Goal: Task Accomplishment & Management: Manage account settings

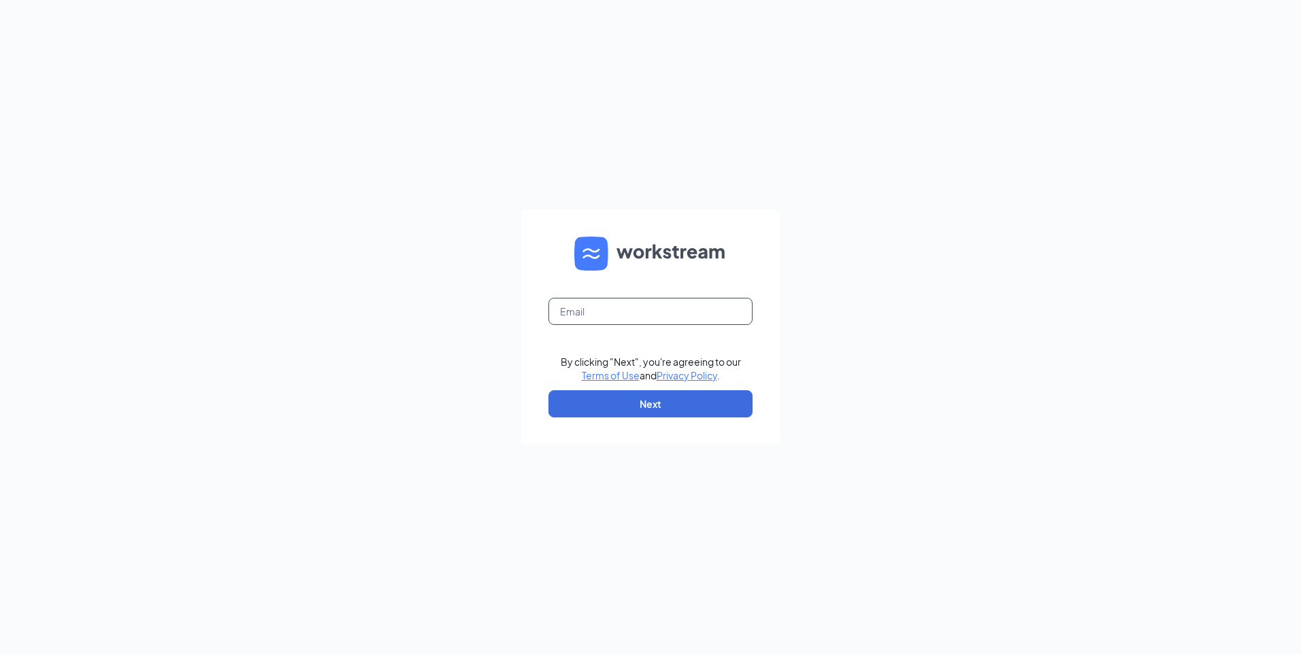
click at [629, 324] on input "text" at bounding box center [650, 311] width 204 height 27
type input "ws1665@gsrgroup.us"
click at [613, 411] on button "Next" at bounding box center [650, 403] width 204 height 27
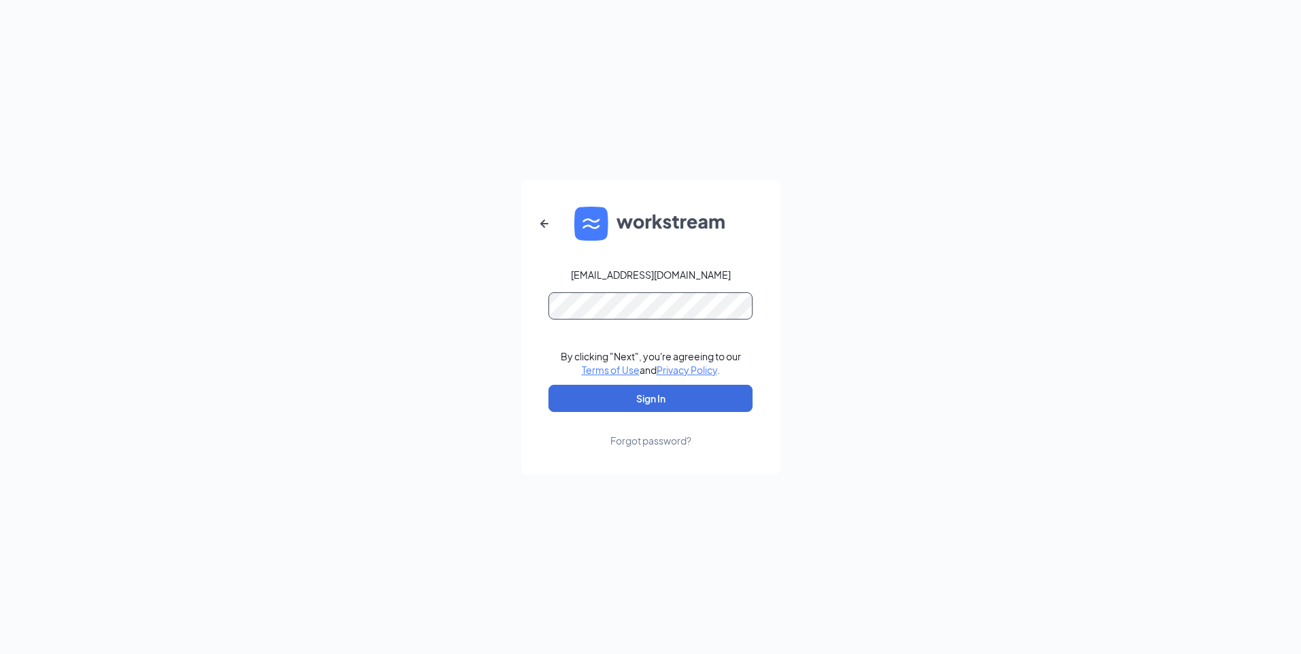
click at [548, 385] on button "Sign In" at bounding box center [650, 398] width 204 height 27
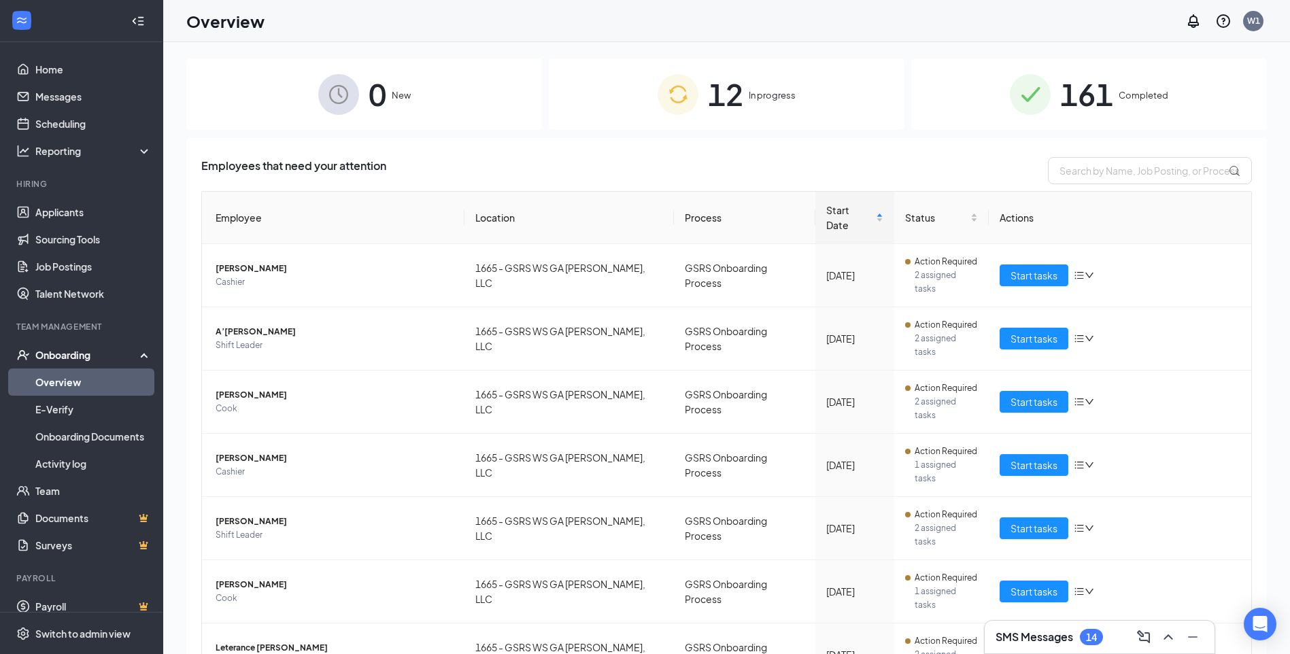
click at [749, 99] on span "In progress" at bounding box center [772, 95] width 47 height 14
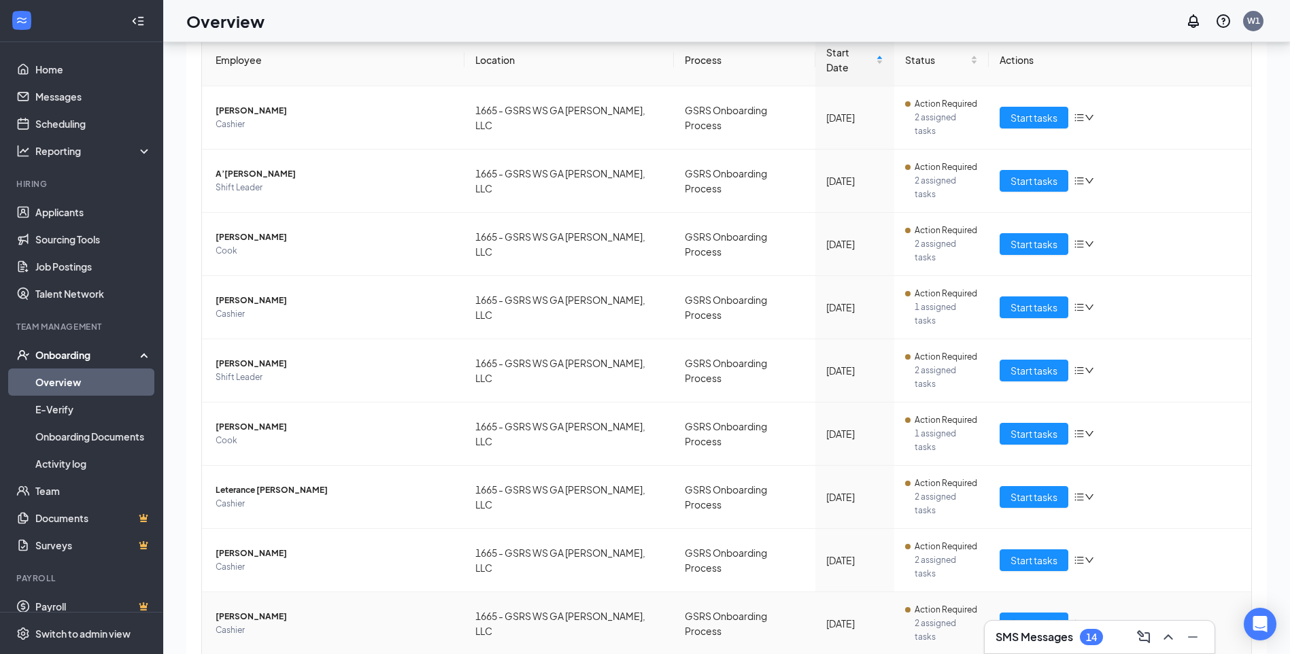
scroll to position [61, 0]
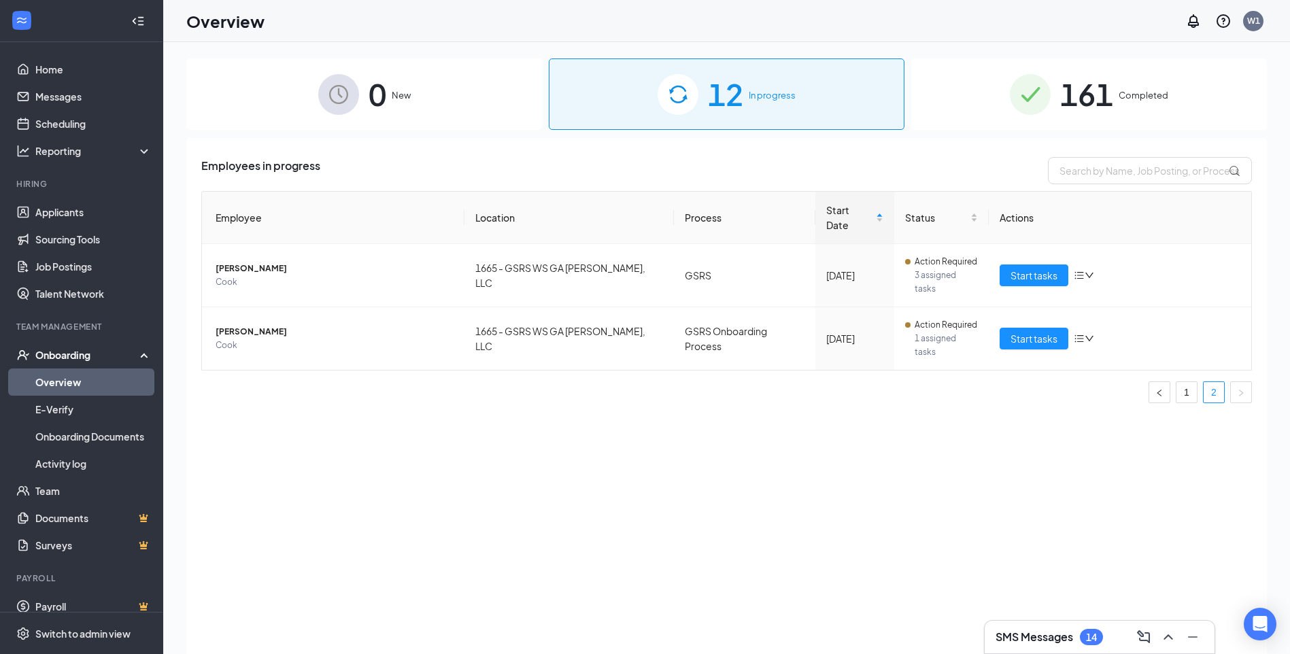
click at [1083, 113] on span "161" at bounding box center [1086, 94] width 53 height 47
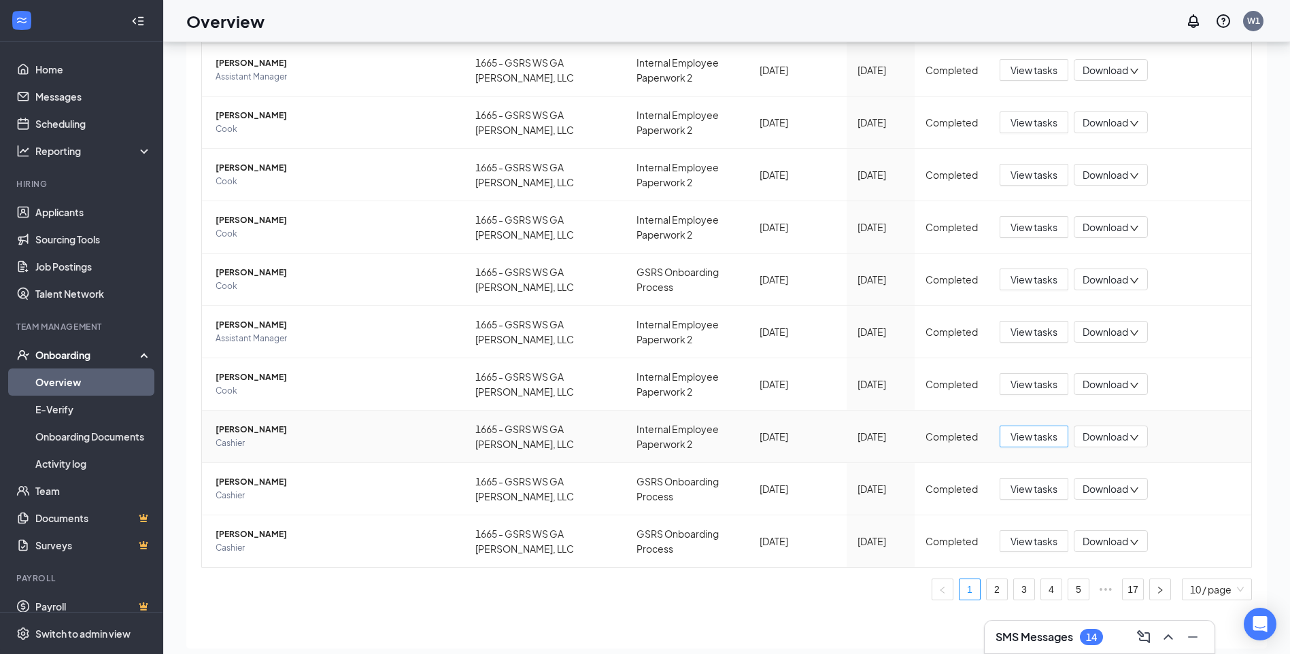
scroll to position [61, 0]
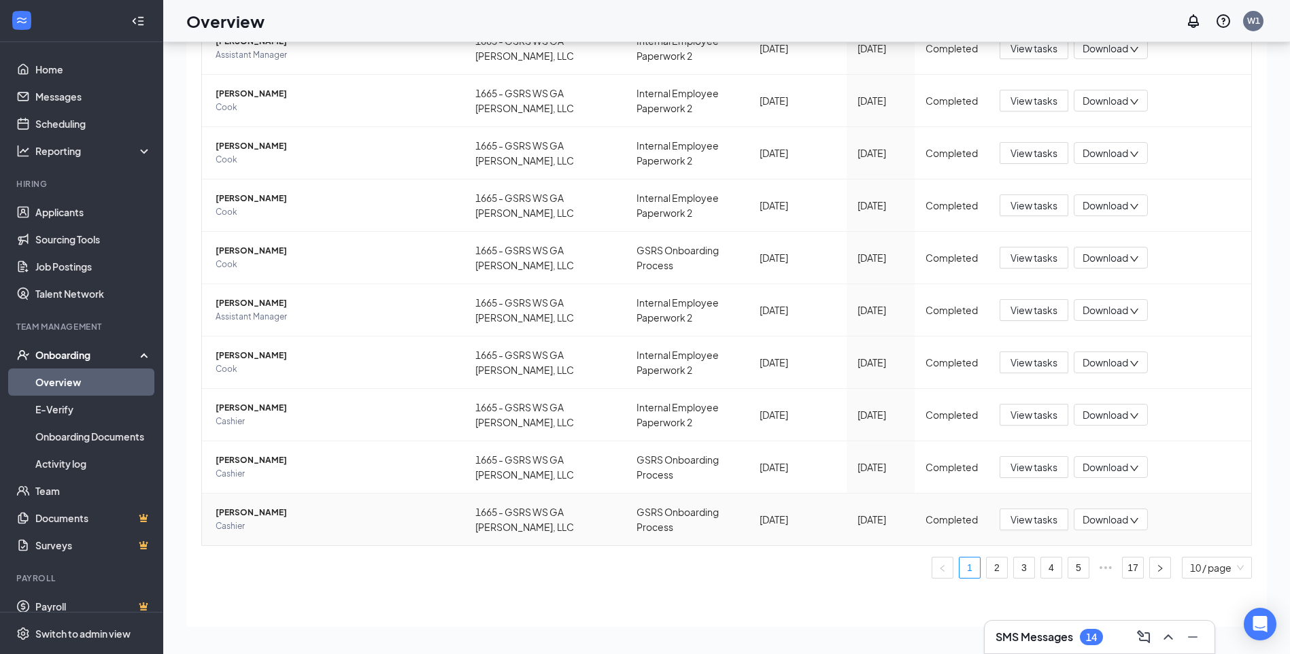
click at [1099, 537] on td "View tasks Download" at bounding box center [1120, 520] width 263 height 52
click at [1124, 573] on link "17" at bounding box center [1133, 568] width 20 height 20
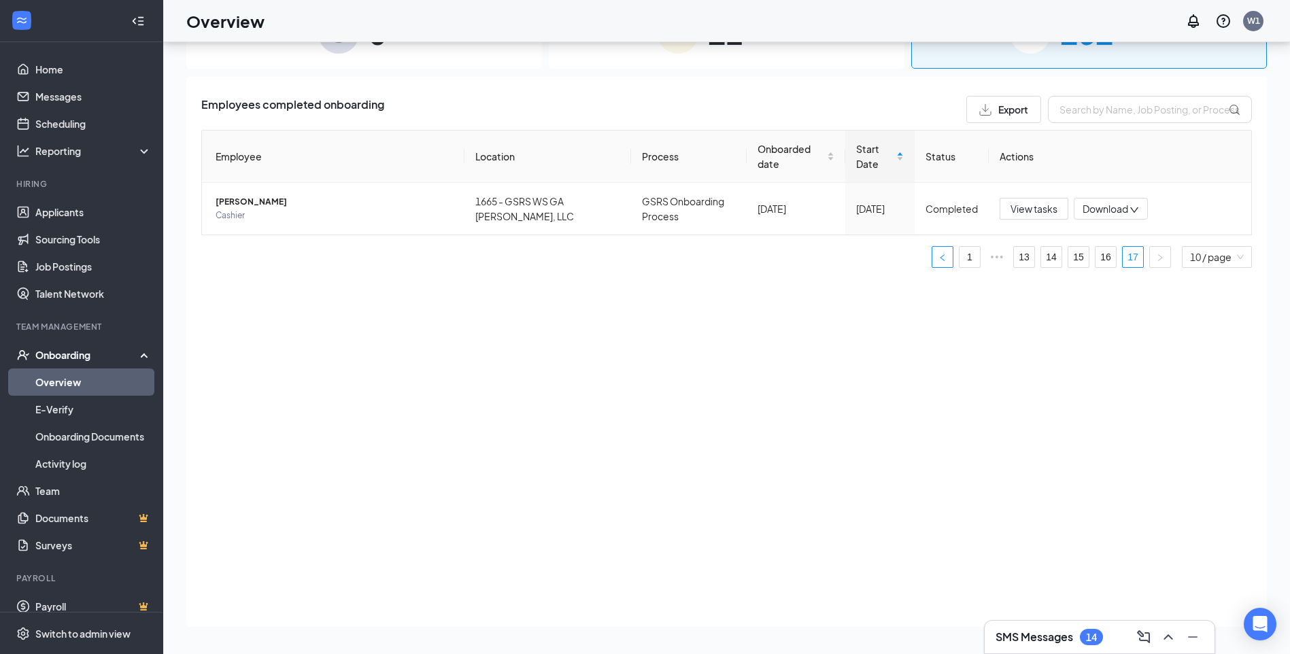
click at [949, 263] on button "button" at bounding box center [943, 257] width 22 height 22
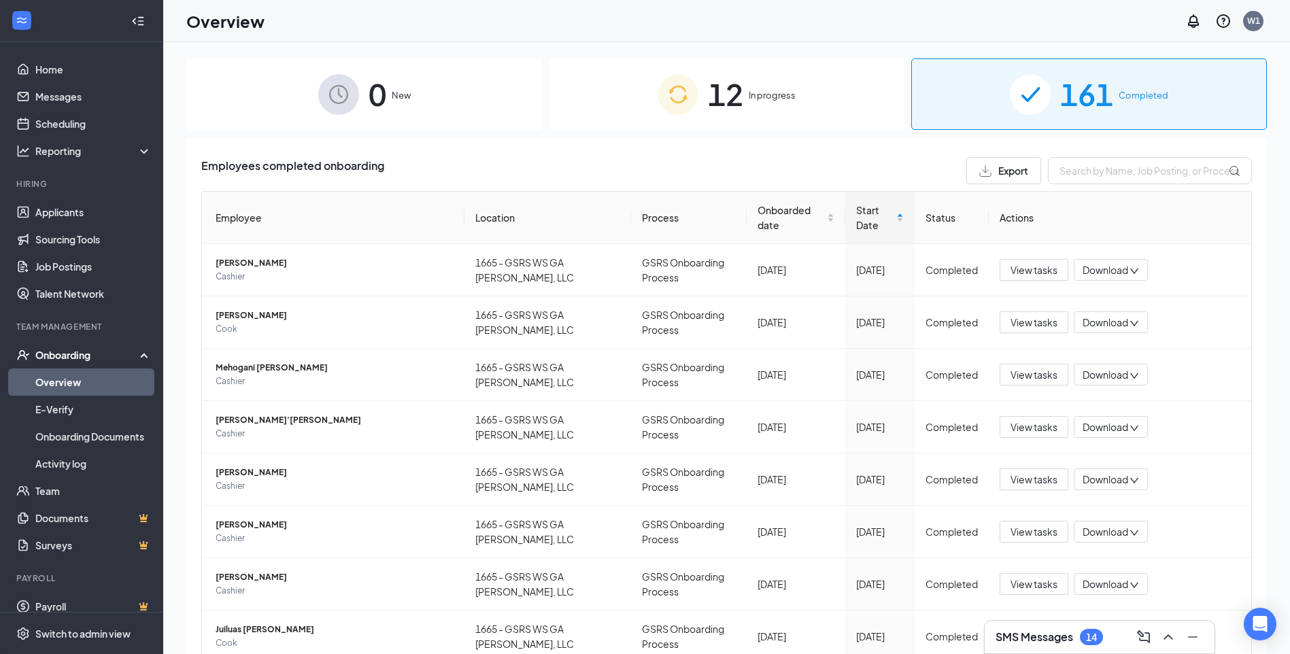
click at [796, 105] on div "12 In progress" at bounding box center [727, 94] width 356 height 71
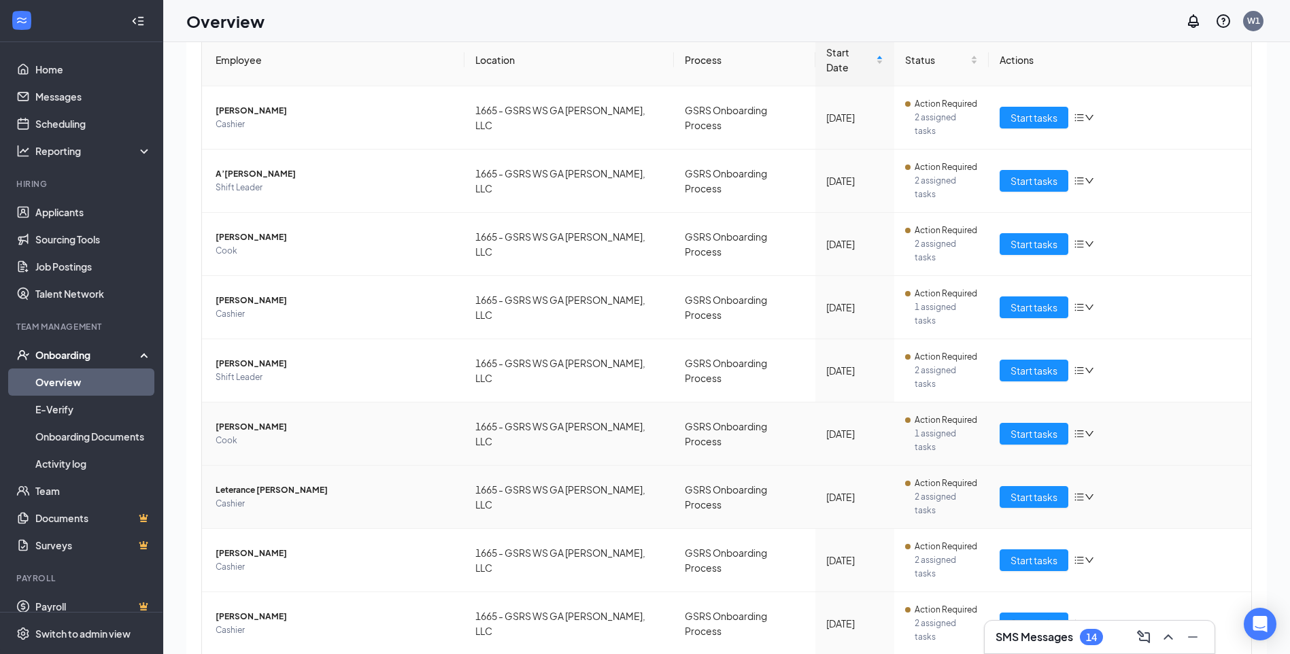
scroll to position [61, 0]
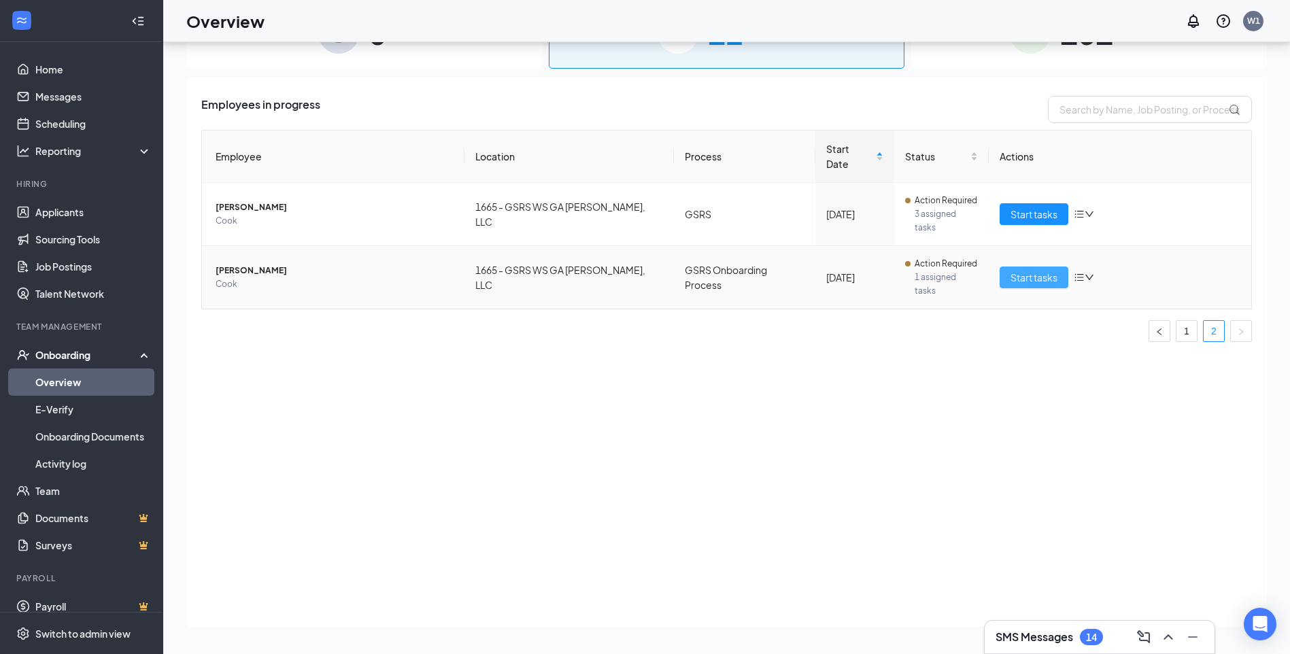
click at [1003, 267] on button "Start tasks" at bounding box center [1034, 278] width 69 height 22
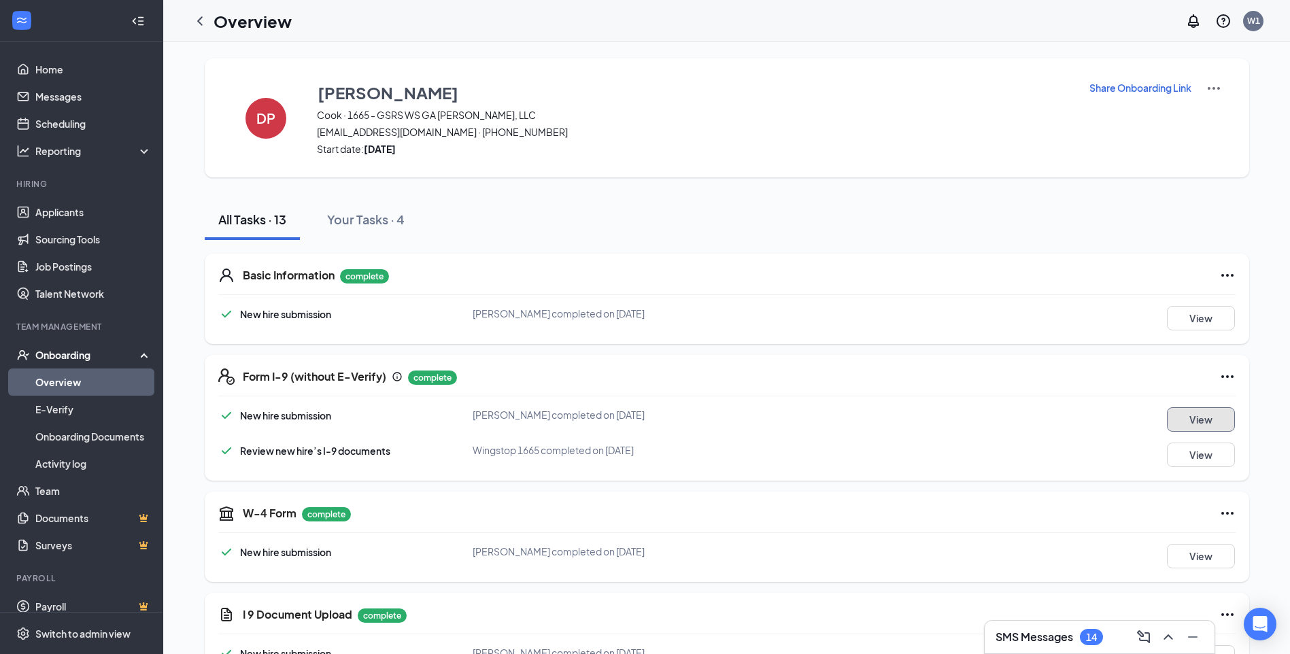
click at [1196, 416] on button "View" at bounding box center [1201, 419] width 68 height 24
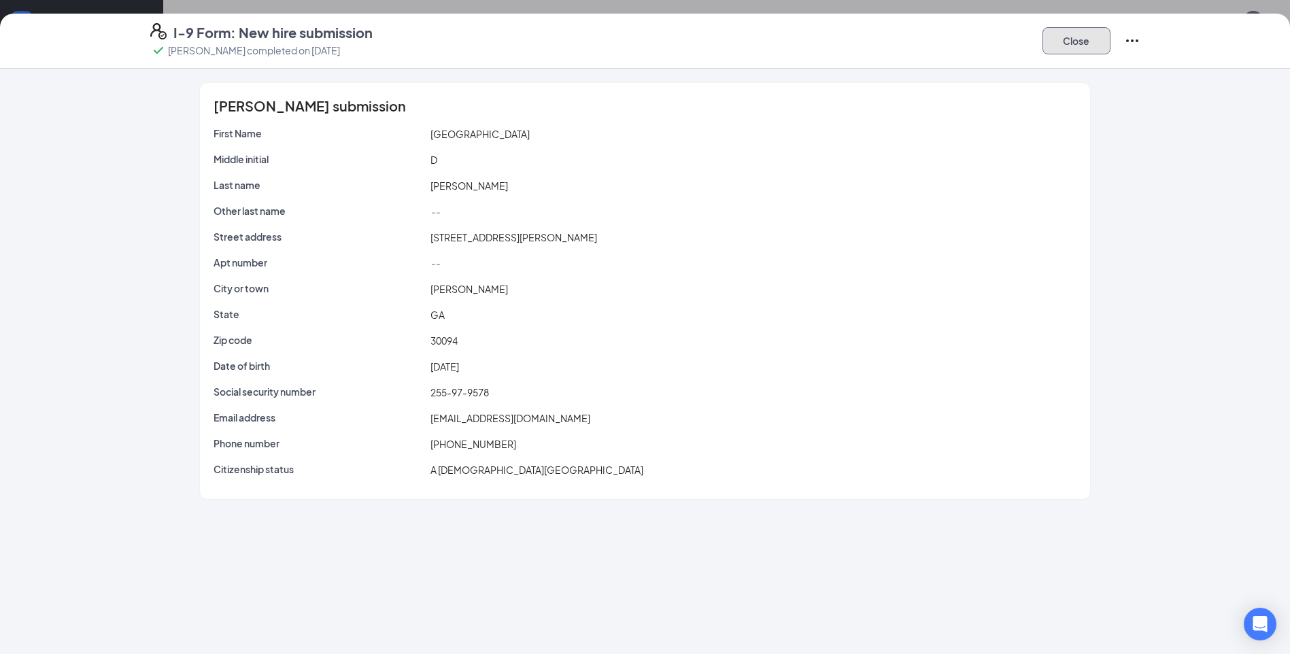
click at [1092, 39] on button "Close" at bounding box center [1077, 40] width 68 height 27
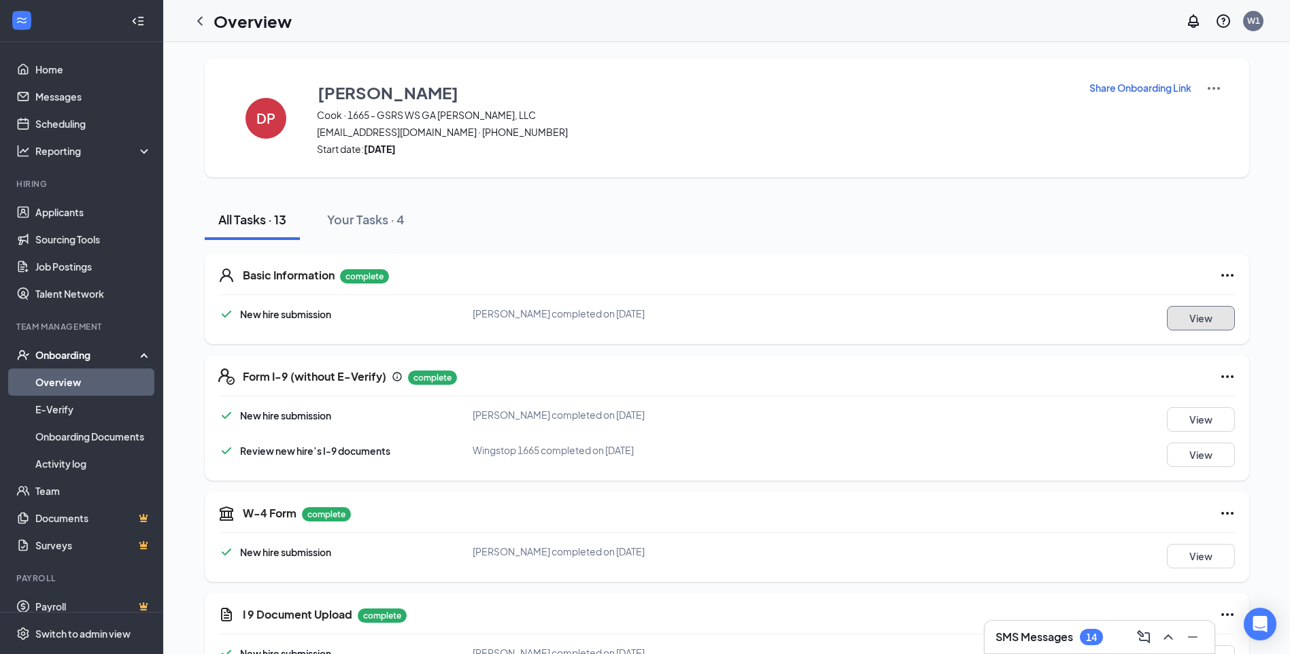
click at [1188, 312] on button "View" at bounding box center [1201, 318] width 68 height 24
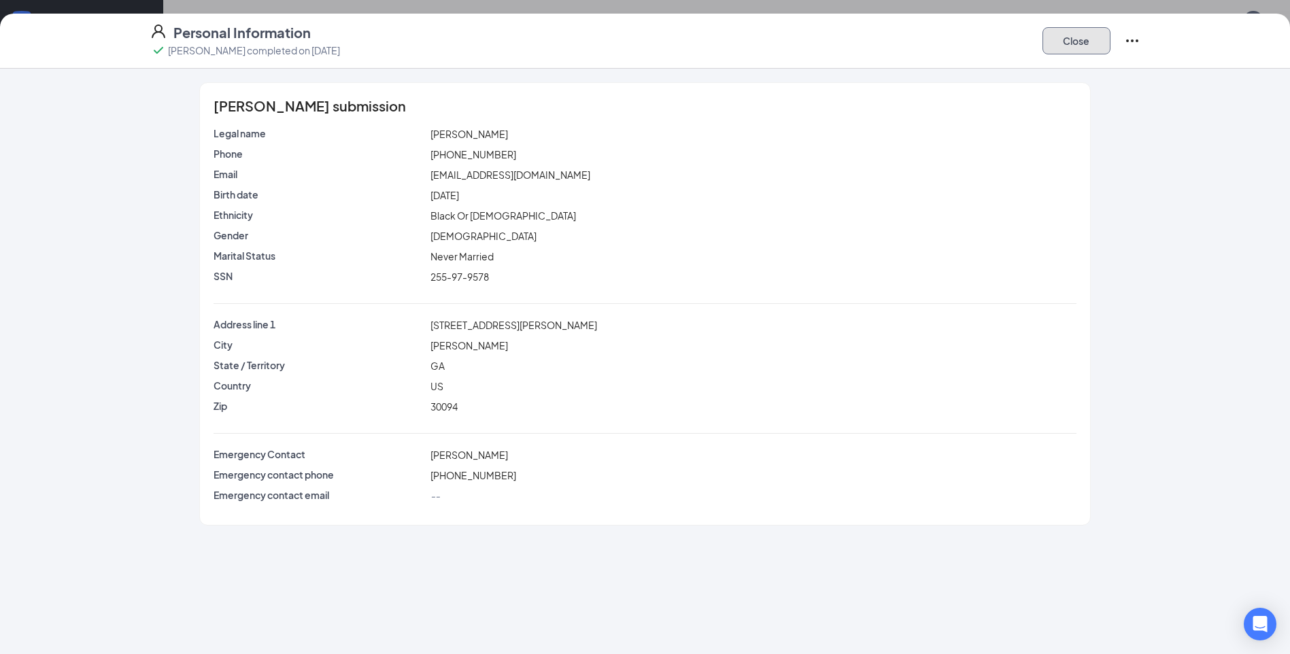
click at [1099, 35] on button "Close" at bounding box center [1077, 40] width 68 height 27
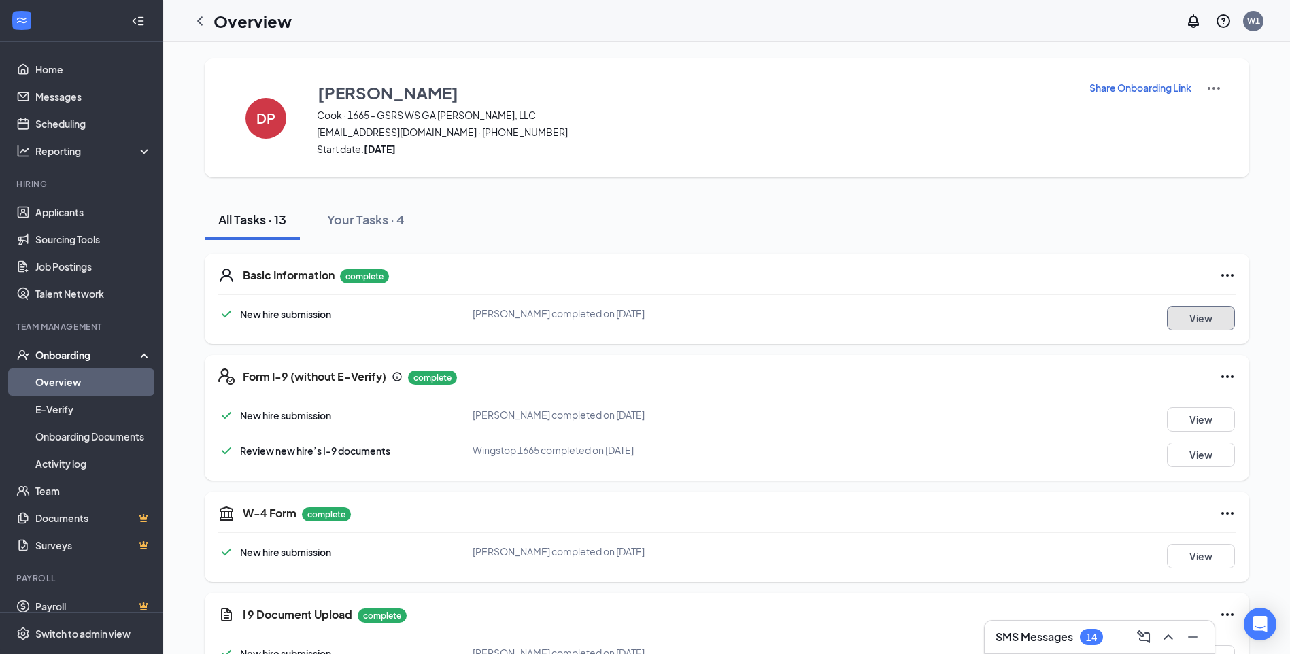
click at [1227, 319] on button "View" at bounding box center [1201, 318] width 68 height 24
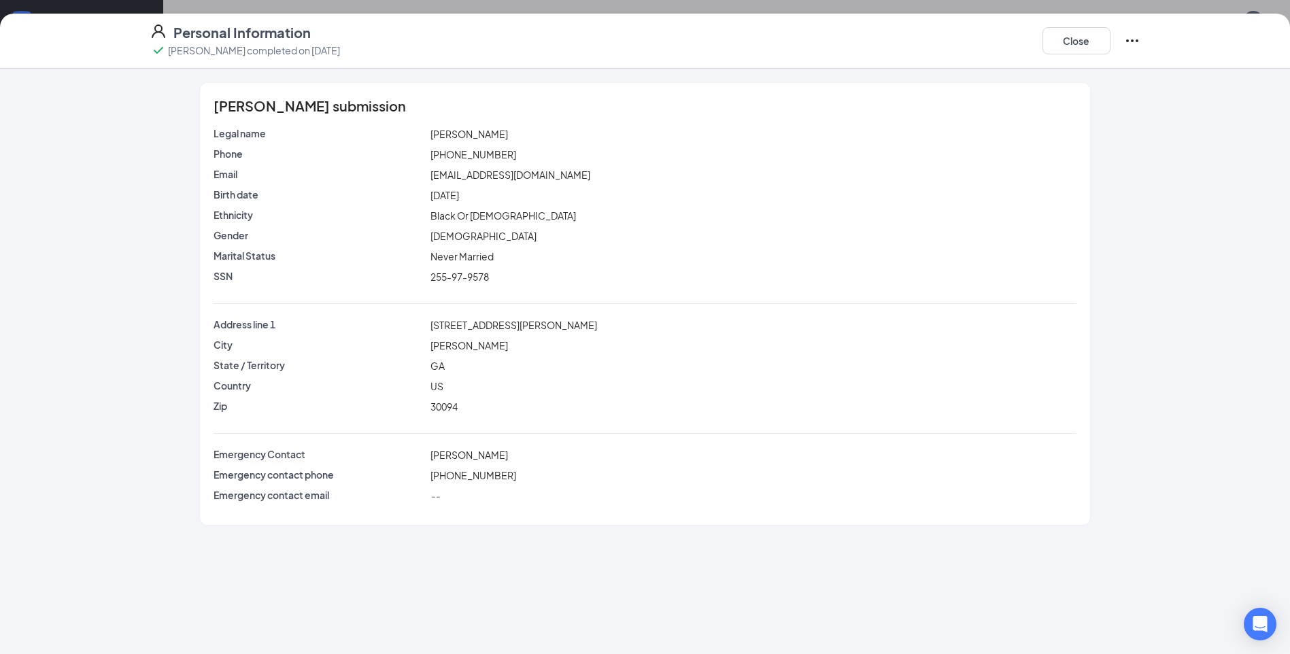
click at [855, 339] on div "[PERSON_NAME]" at bounding box center [753, 345] width 651 height 15
click at [905, 329] on div "[STREET_ADDRESS][PERSON_NAME]" at bounding box center [753, 325] width 651 height 15
